Goal: Complete application form

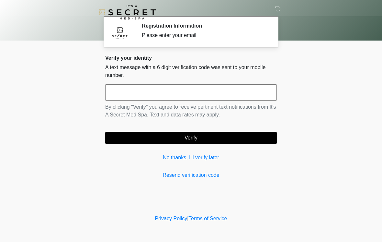
click at [208, 90] on input "text" at bounding box center [191, 92] width 172 height 16
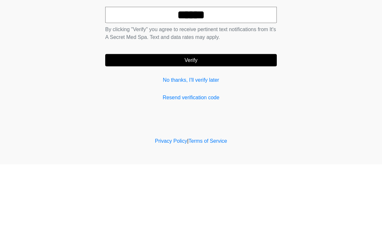
type input "******"
click at [230, 132] on button "Verify" at bounding box center [191, 138] width 172 height 12
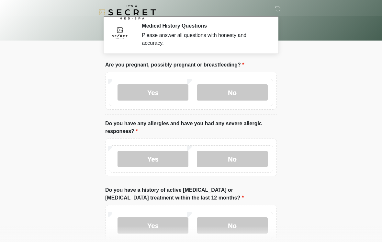
click at [251, 89] on label "No" at bounding box center [232, 92] width 71 height 16
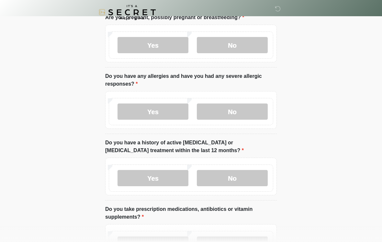
scroll to position [49, 0]
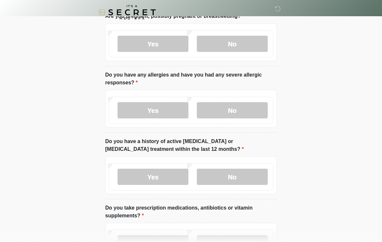
click at [164, 113] on label "Yes" at bounding box center [153, 110] width 71 height 16
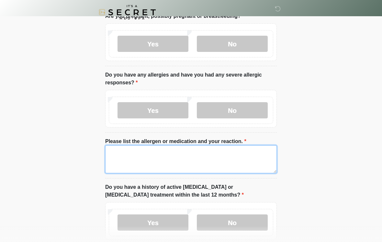
click at [202, 155] on textarea "Please list the allergen or medication and your reaction." at bounding box center [191, 159] width 172 height 28
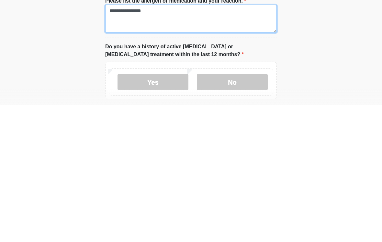
scroll to position [69, 0]
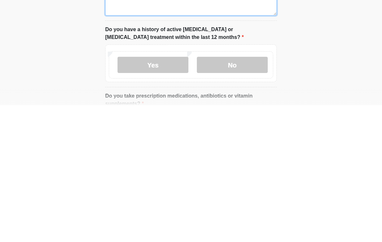
type textarea "**********"
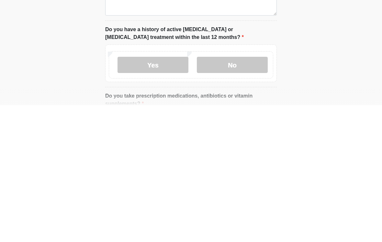
click at [246, 193] on label "No" at bounding box center [232, 201] width 71 height 16
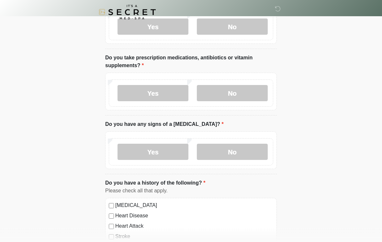
scroll to position [248, 0]
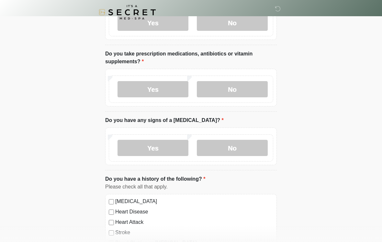
click at [163, 86] on label "Yes" at bounding box center [153, 89] width 71 height 16
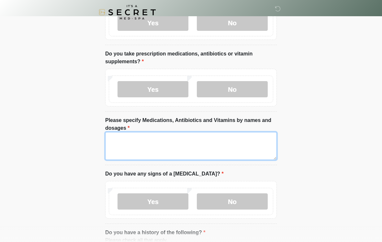
click at [187, 145] on textarea "Please specify Medications, Antibiotics and Vitamins by names and dosages" at bounding box center [191, 146] width 172 height 28
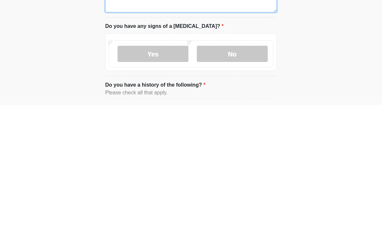
type textarea "**********"
click at [247, 182] on label "No" at bounding box center [232, 190] width 71 height 16
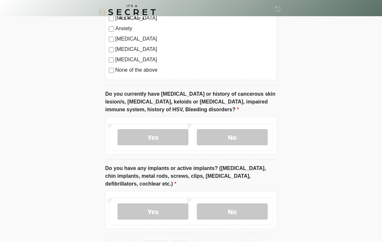
scroll to position [549, 0]
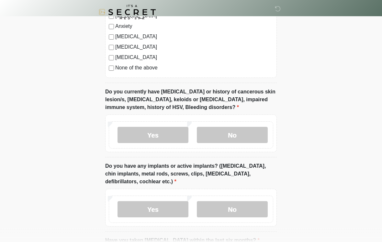
click at [252, 131] on label "No" at bounding box center [232, 135] width 71 height 16
click at [240, 208] on label "No" at bounding box center [232, 209] width 71 height 16
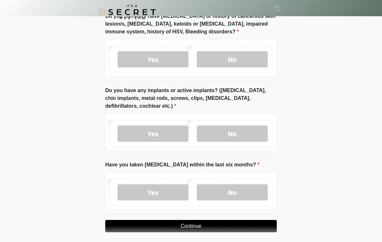
scroll to position [638, 0]
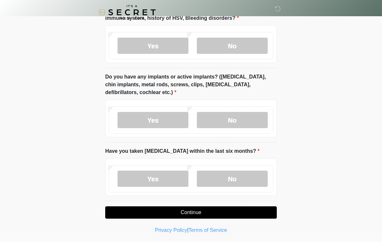
click at [250, 176] on label "No" at bounding box center [232, 178] width 71 height 16
click at [210, 210] on button "Continue" at bounding box center [191, 212] width 172 height 12
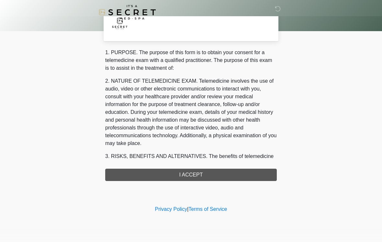
scroll to position [0, 0]
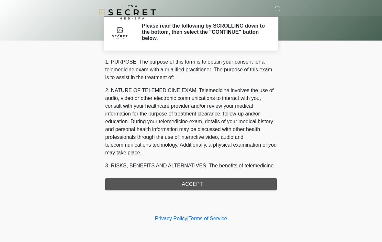
click at [197, 184] on div "1. PURPOSE. The purpose of this form is to obtain your consent for a telemedici…" at bounding box center [191, 124] width 172 height 132
click at [205, 188] on div "1. PURPOSE. The purpose of this form is to obtain your consent for a telemedici…" at bounding box center [191, 124] width 172 height 132
click at [203, 184] on div "1. PURPOSE. The purpose of this form is to obtain your consent for a telemedici…" at bounding box center [191, 124] width 172 height 132
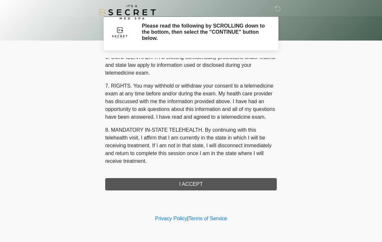
scroll to position [264, 0]
click at [187, 186] on button "I ACCEPT" at bounding box center [191, 184] width 172 height 12
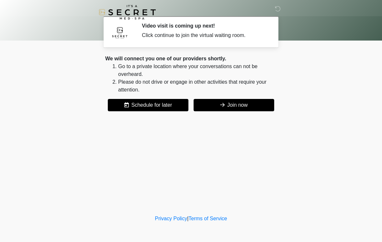
click at [239, 108] on button "Join now" at bounding box center [234, 105] width 81 height 12
